Goal: Navigation & Orientation: Find specific page/section

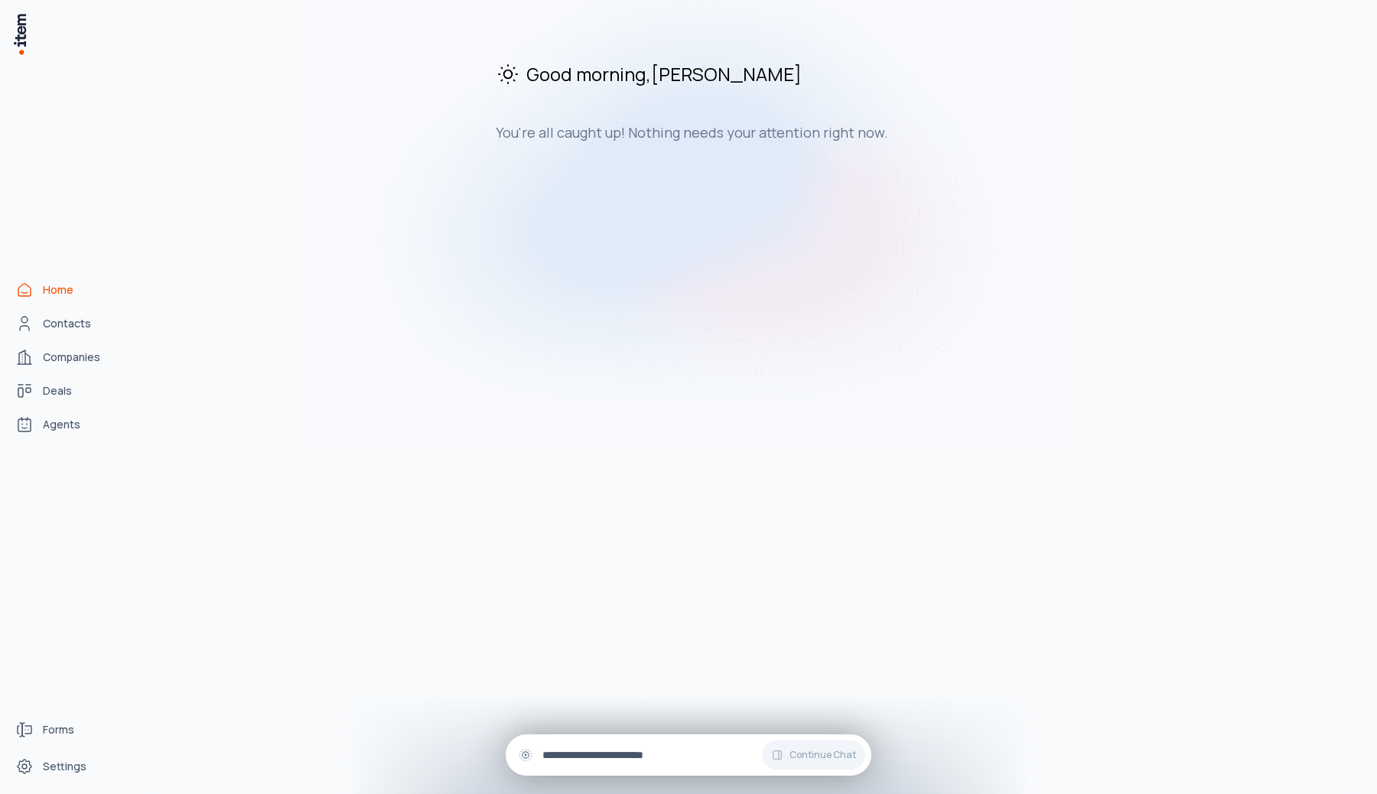
click at [631, 755] on input "text" at bounding box center [701, 755] width 317 height 17
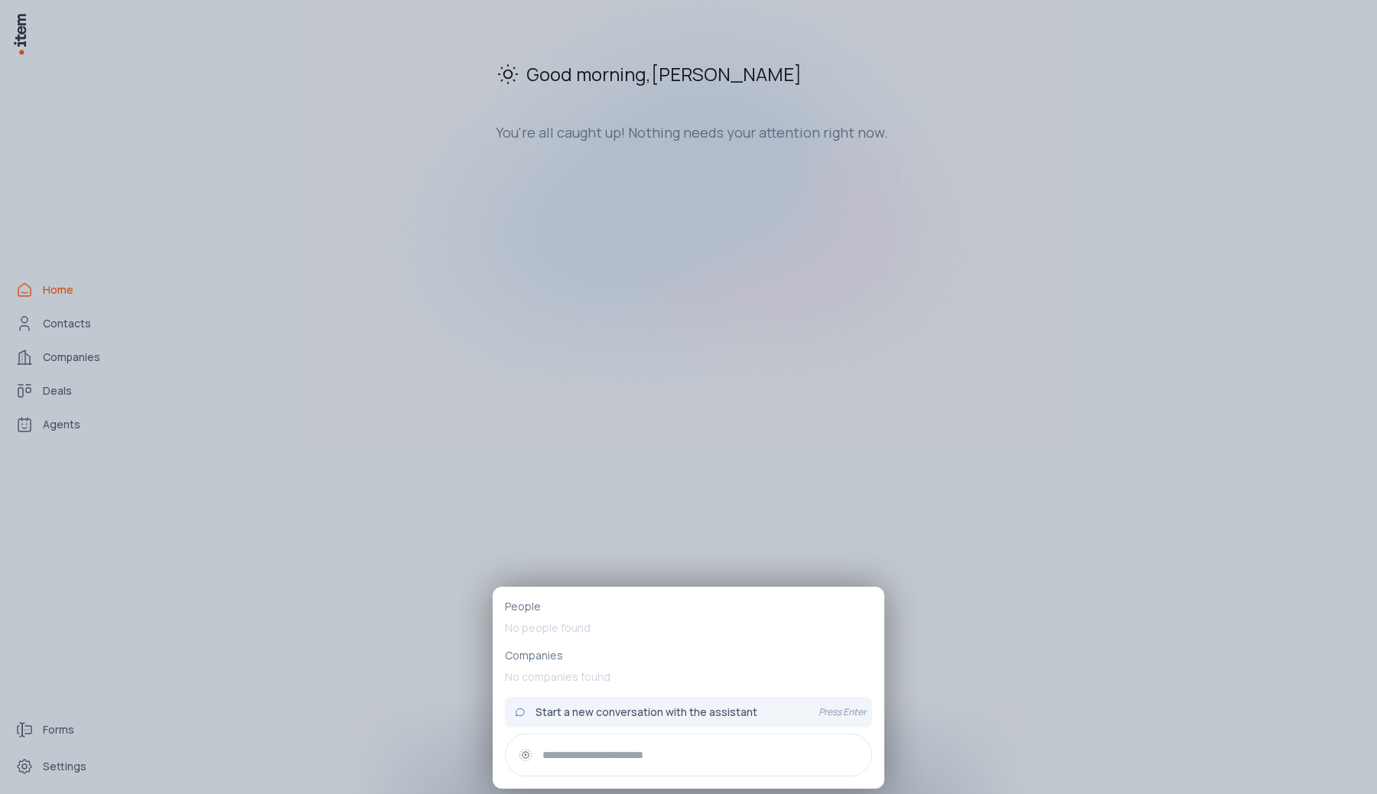
click at [621, 520] on div at bounding box center [688, 397] width 1377 height 794
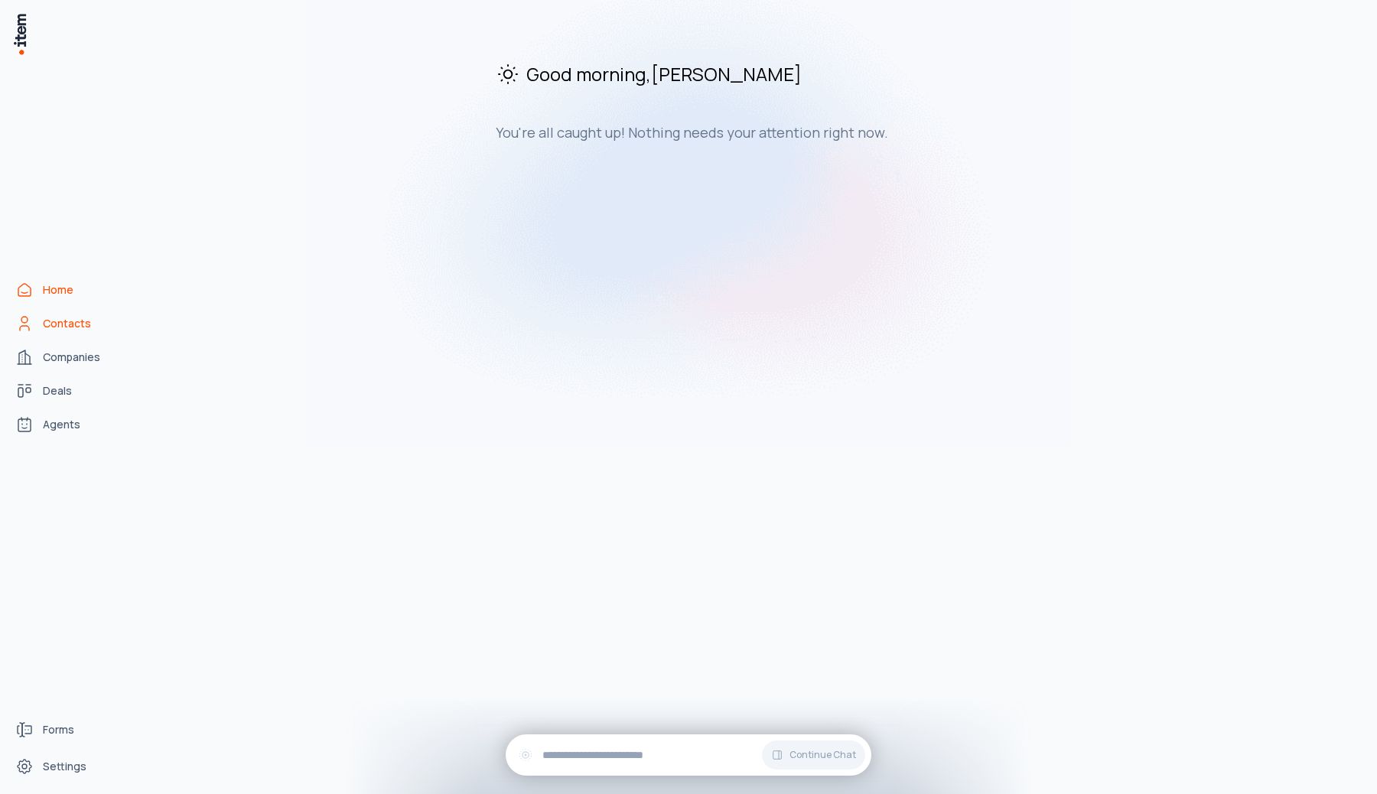
click at [47, 331] on span "Contacts" at bounding box center [67, 323] width 48 height 15
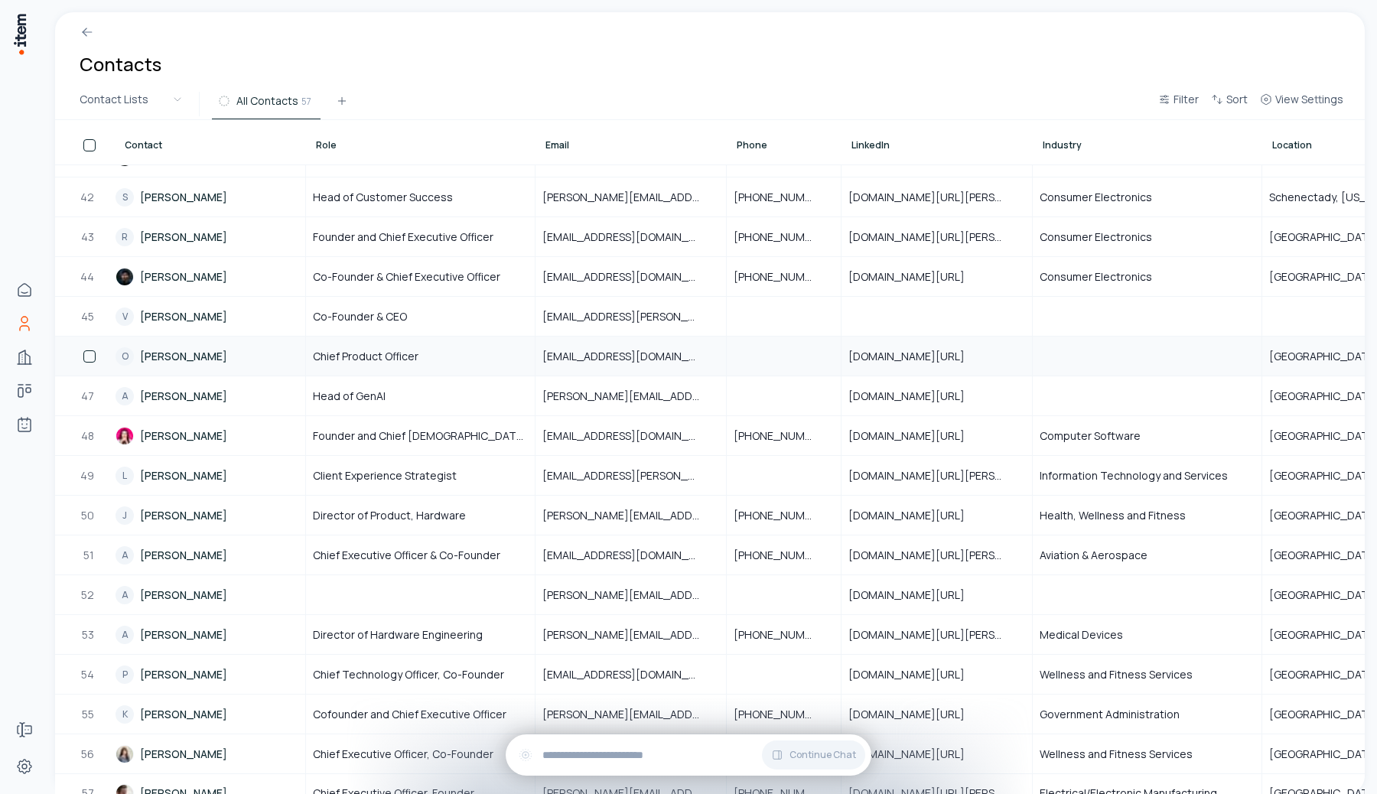
scroll to position [1620, 0]
click at [468, 588] on div at bounding box center [420, 593] width 227 height 37
click at [454, 591] on div at bounding box center [420, 593] width 227 height 37
type input "**********"
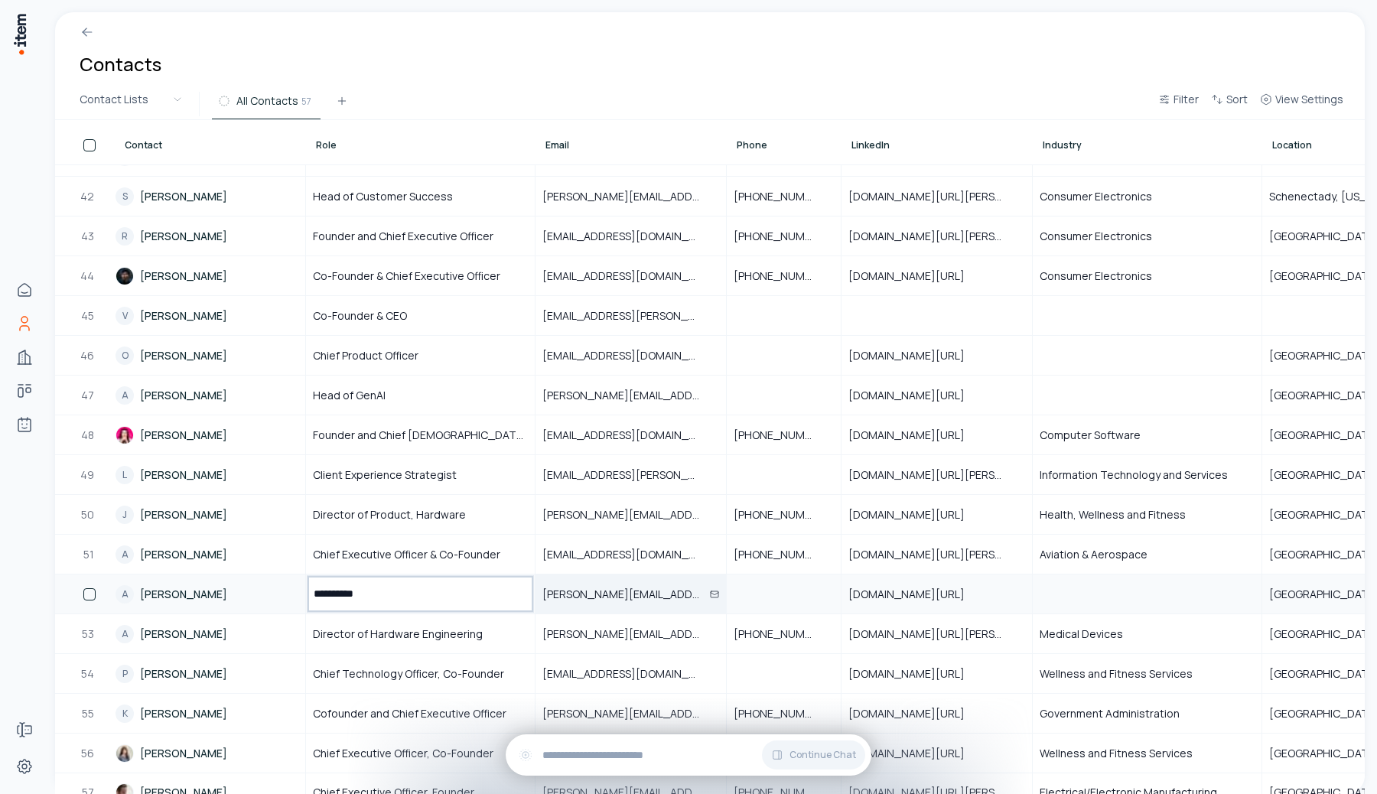
click at [578, 592] on span "[PERSON_NAME][EMAIL_ADDRESS][DOMAIN_NAME]" at bounding box center [631, 594] width 177 height 15
click at [759, 597] on div at bounding box center [784, 593] width 112 height 37
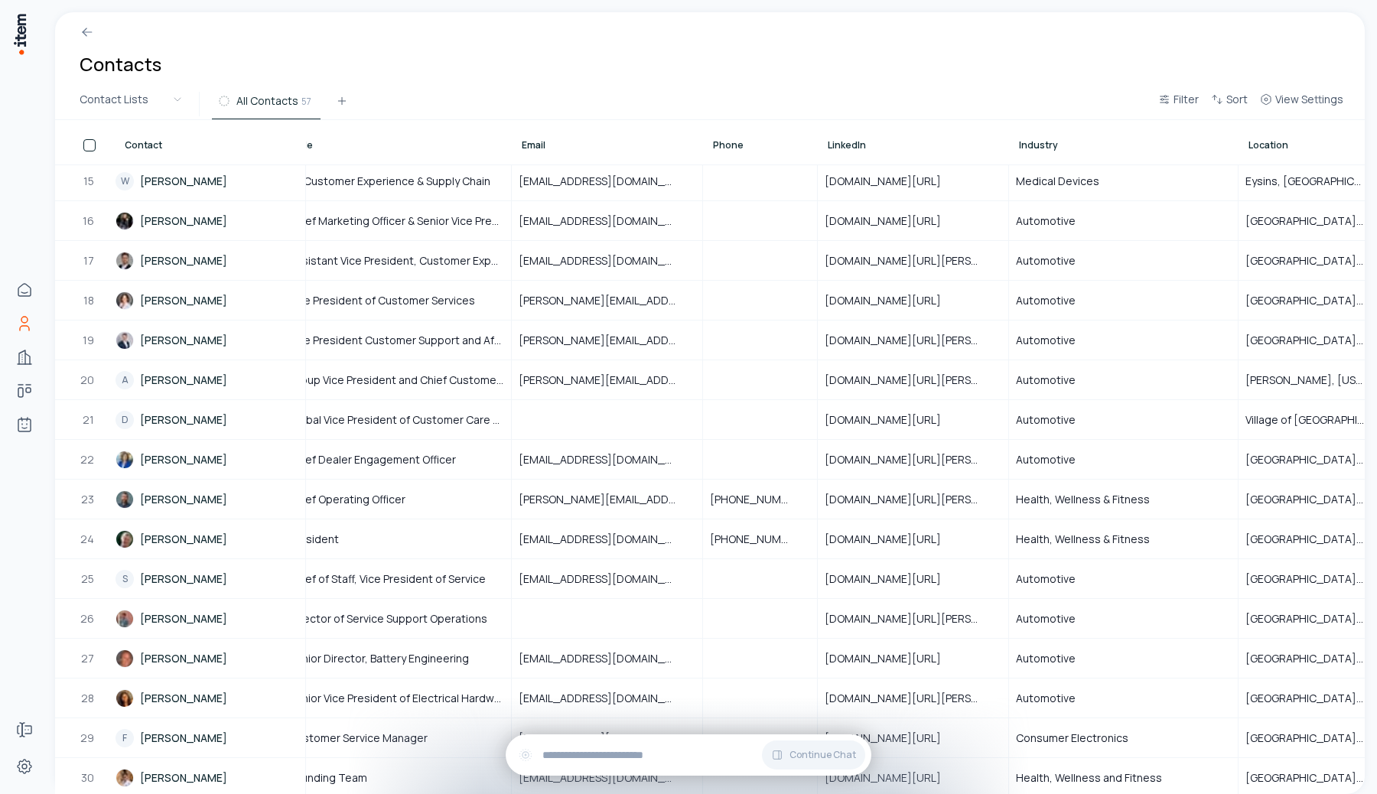
scroll to position [561, 0]
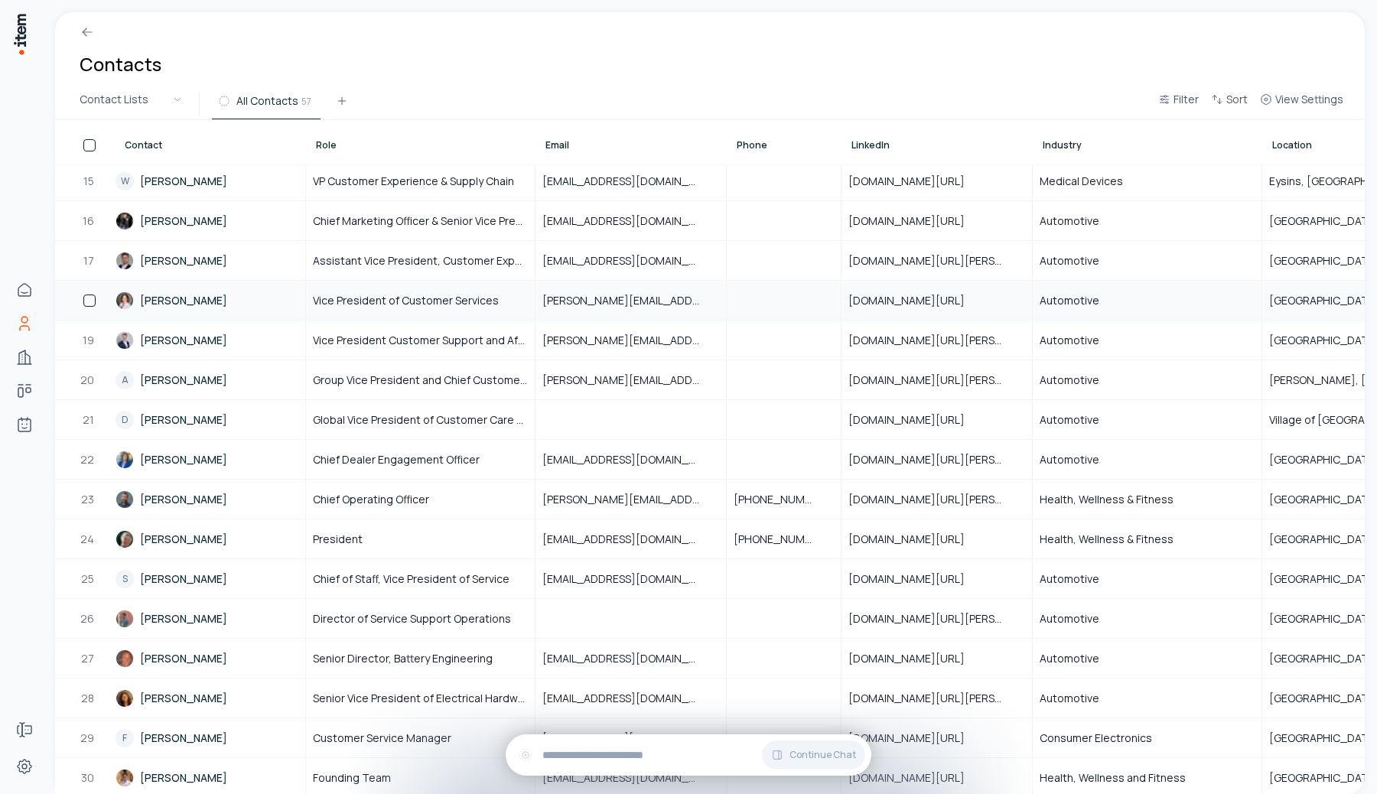
click at [186, 304] on link "[PERSON_NAME]" at bounding box center [210, 300] width 189 height 37
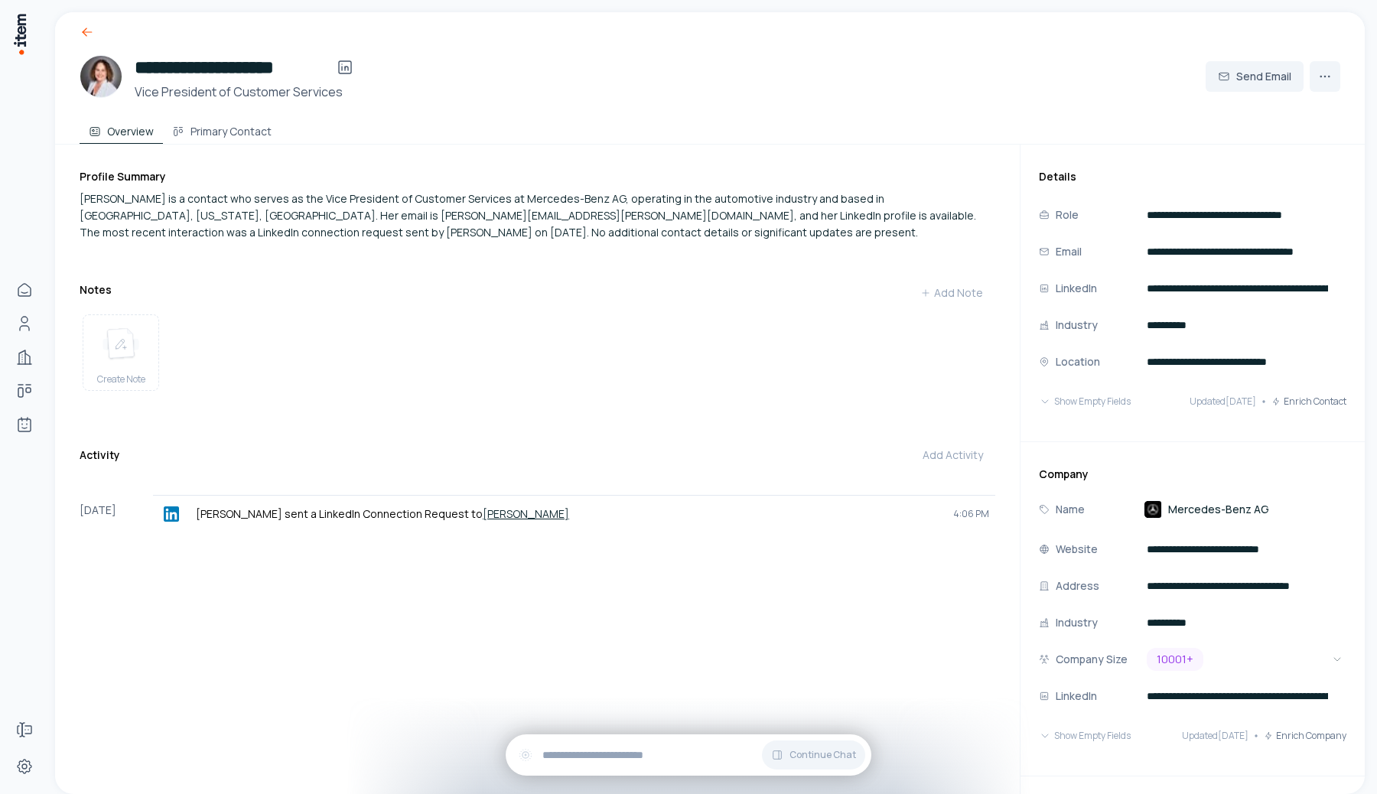
click at [86, 33] on icon at bounding box center [87, 31] width 15 height 15
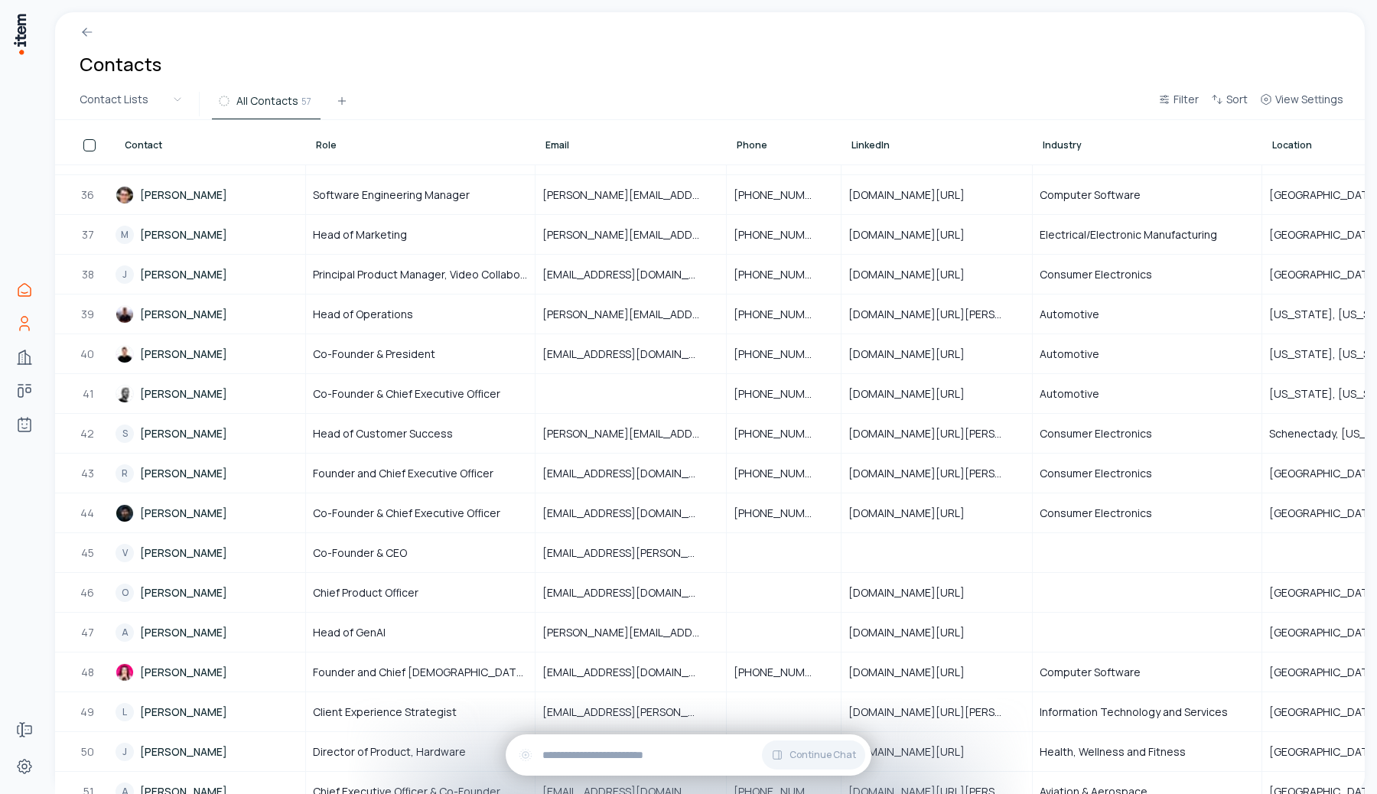
scroll to position [1395, 0]
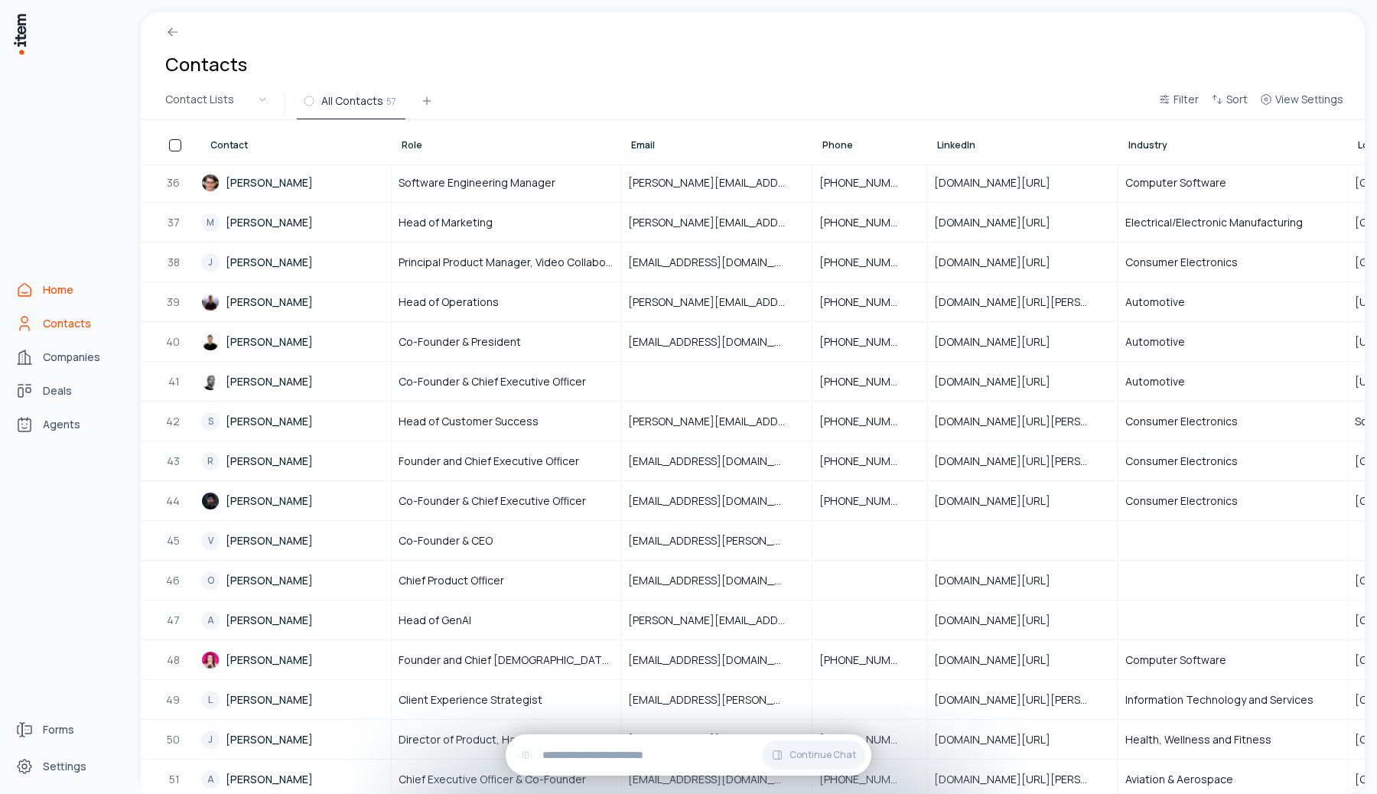
click at [29, 286] on icon "Home" at bounding box center [24, 290] width 12 height 12
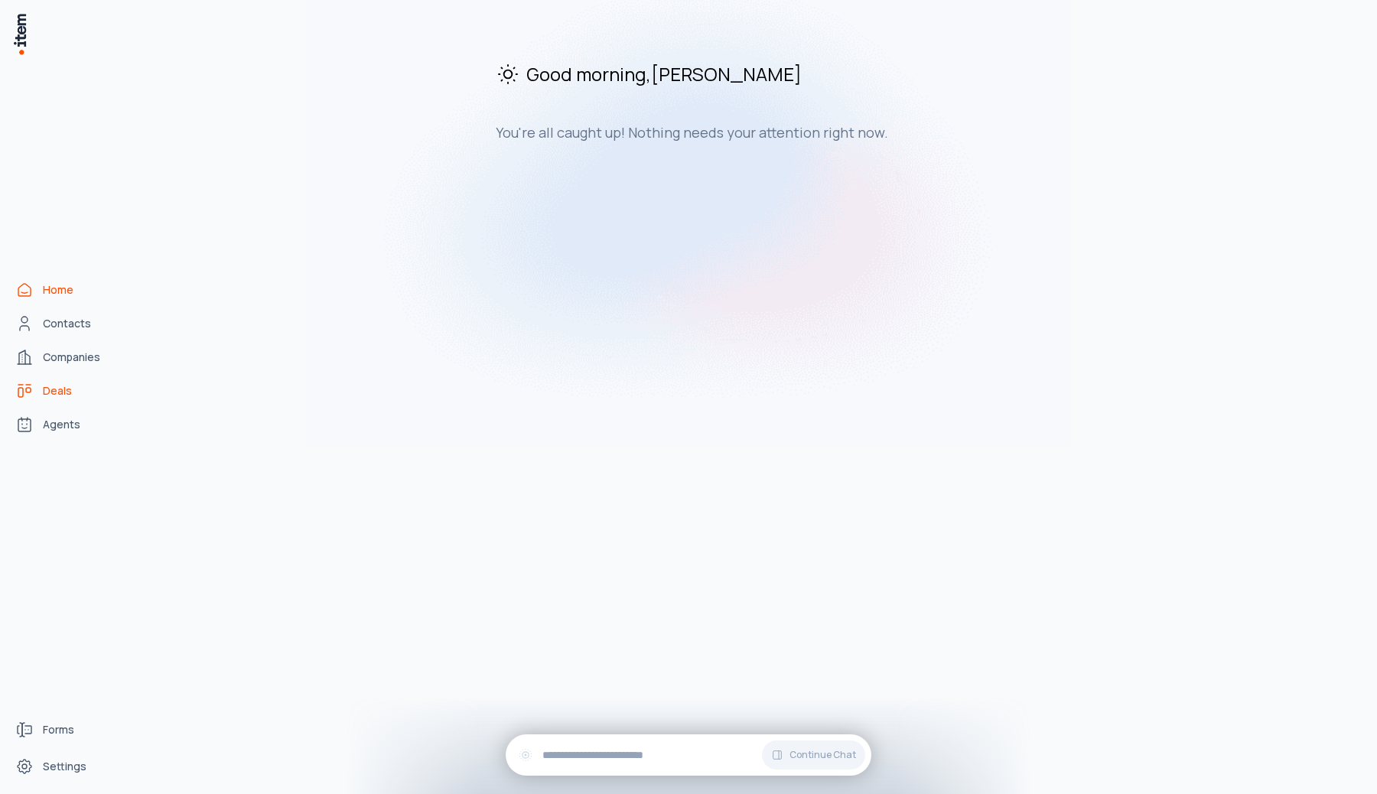
click at [51, 390] on span "Deals" at bounding box center [57, 390] width 29 height 15
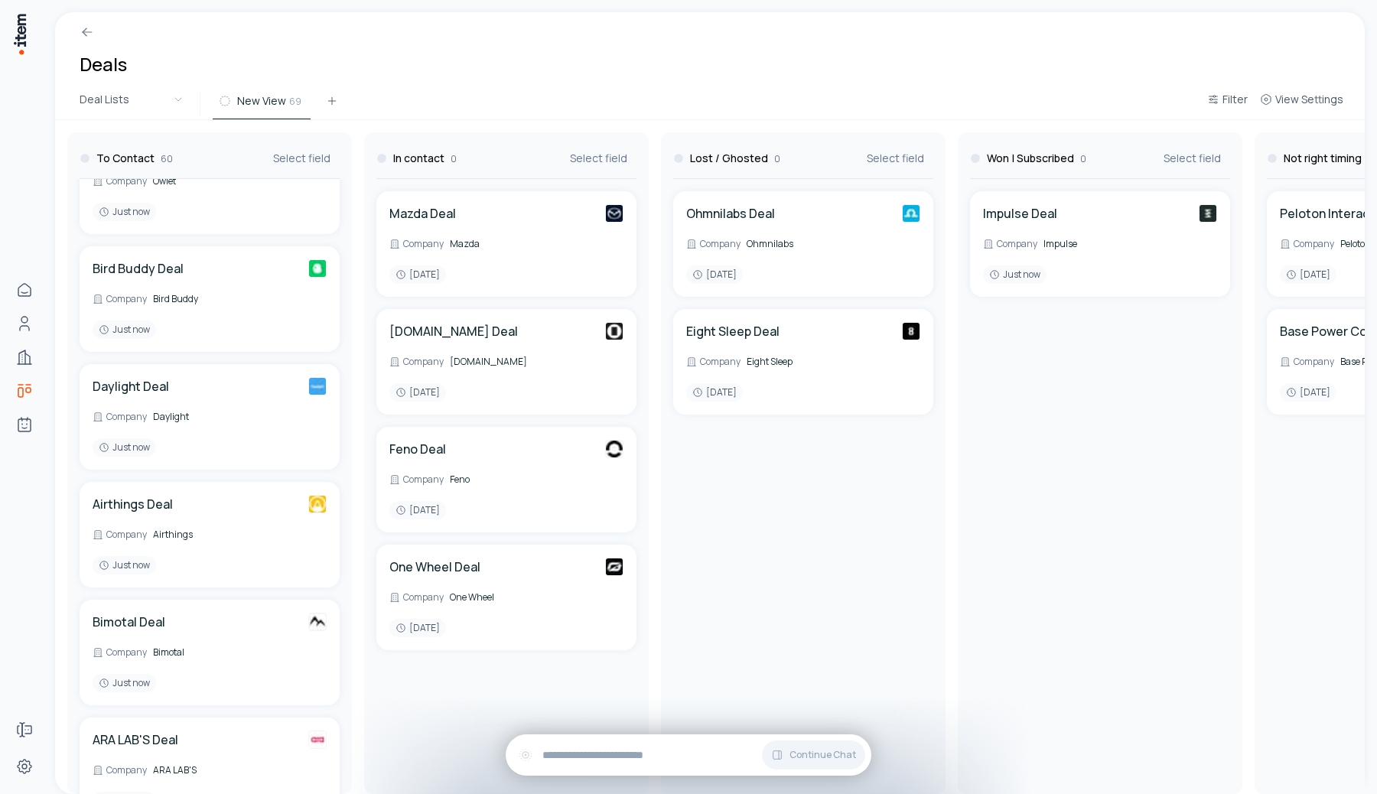
scroll to position [1949, 0]
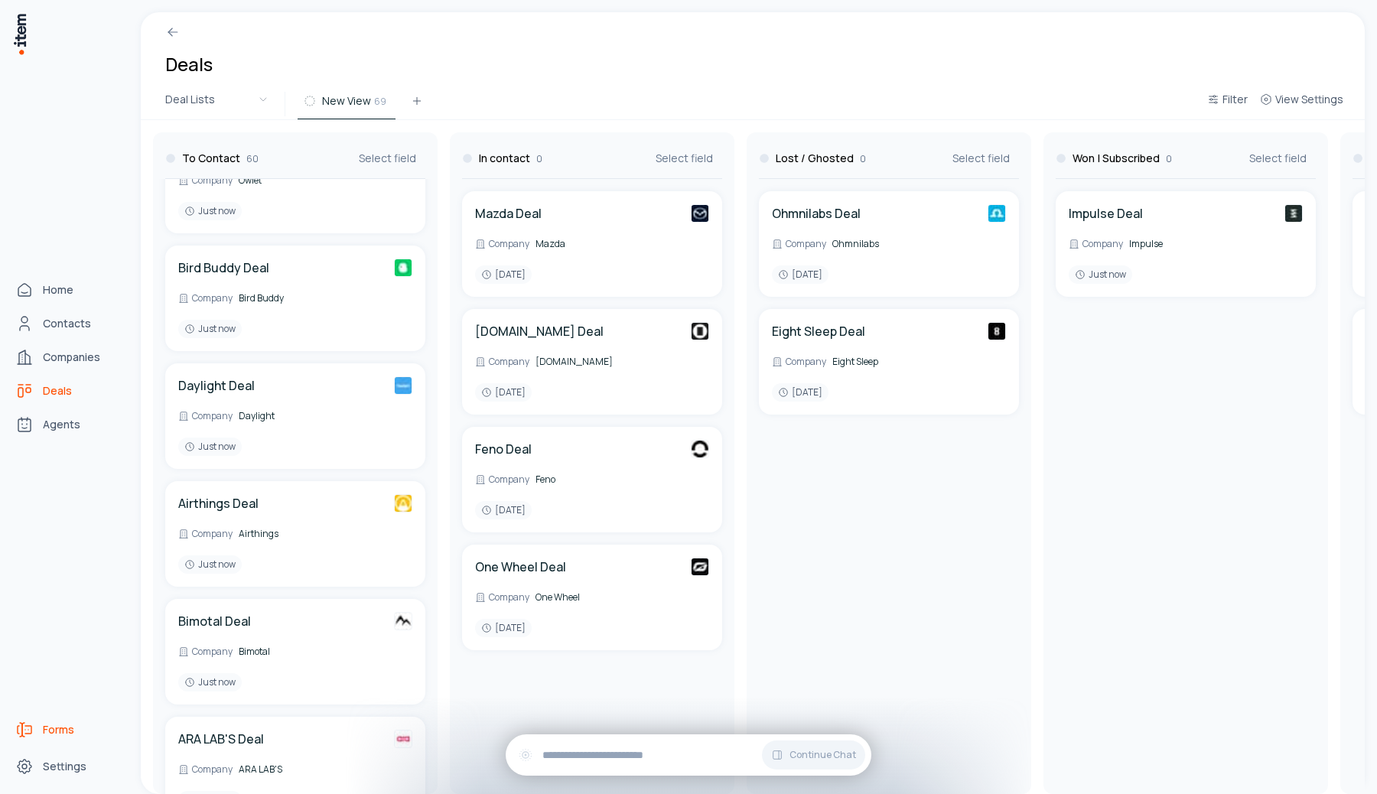
click at [50, 738] on link "Forms" at bounding box center [67, 730] width 116 height 31
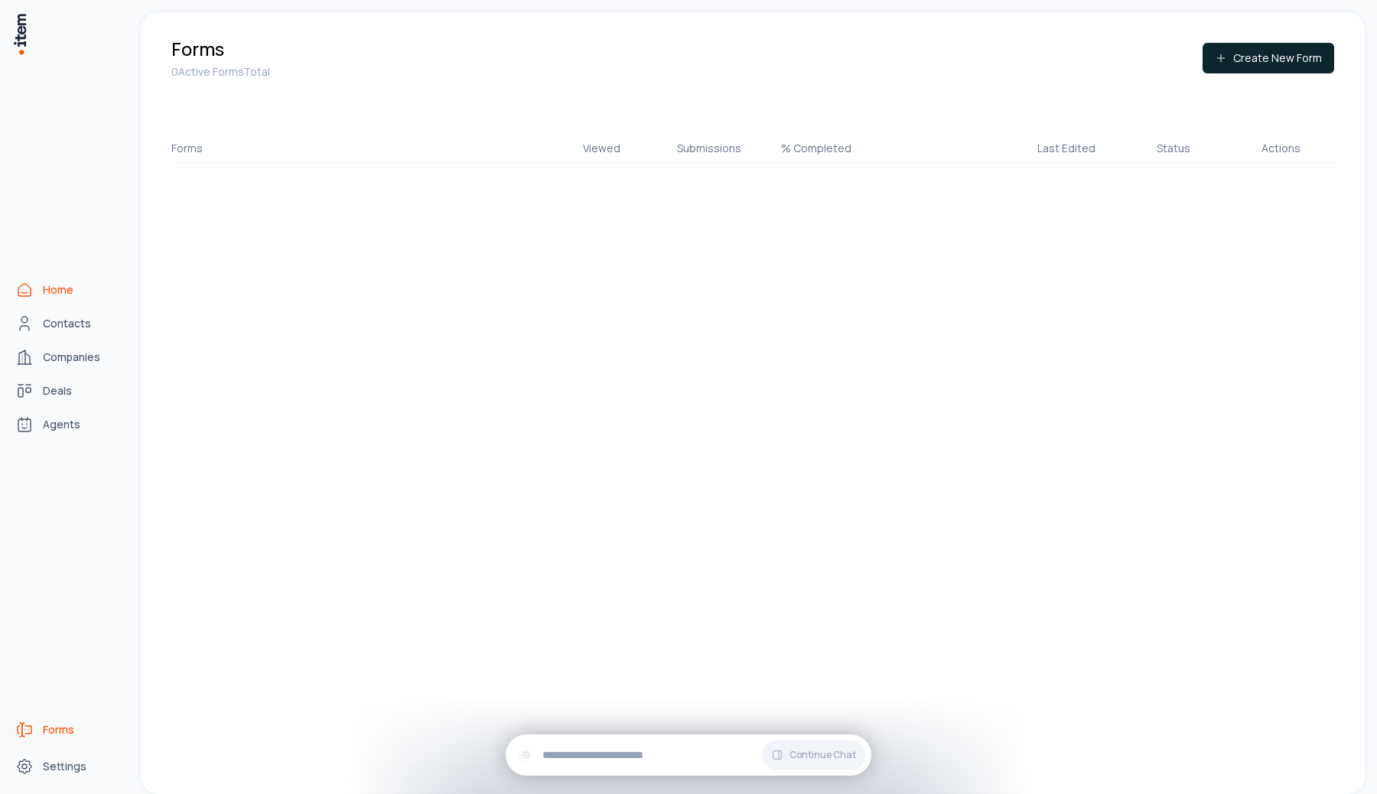
click at [41, 284] on link "Home" at bounding box center [67, 290] width 116 height 31
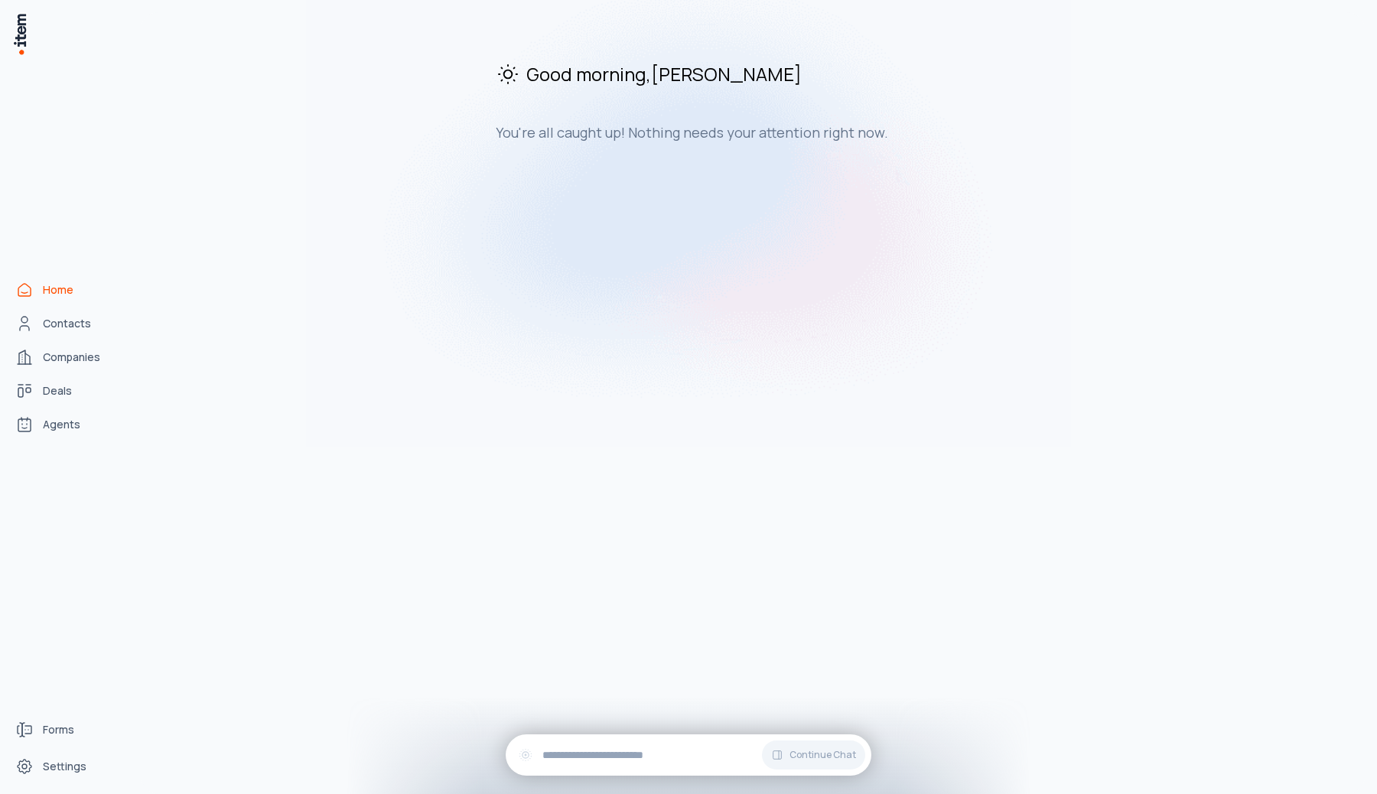
click at [537, 305] on div "Good morning , [PERSON_NAME] You're all caught up! Nothing needs your attention…" at bounding box center [753, 403] width 1224 height 782
click at [69, 322] on span "Contacts" at bounding box center [67, 323] width 48 height 15
